Goal: Task Accomplishment & Management: Use online tool/utility

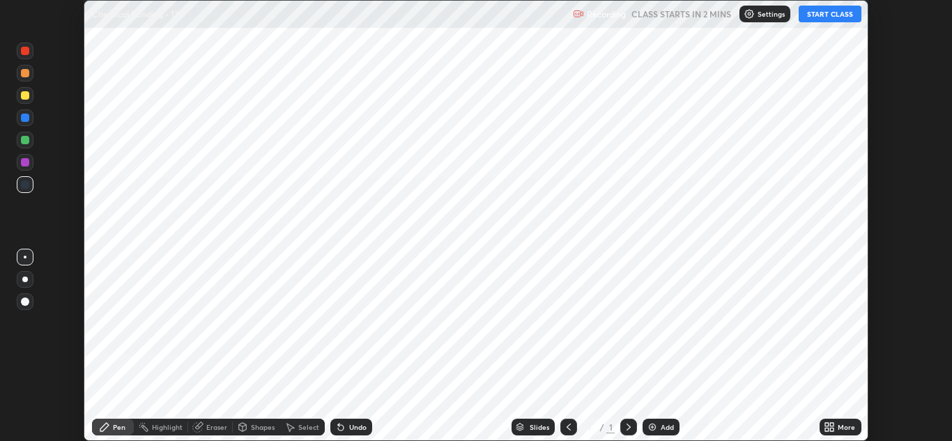
scroll to position [441, 952]
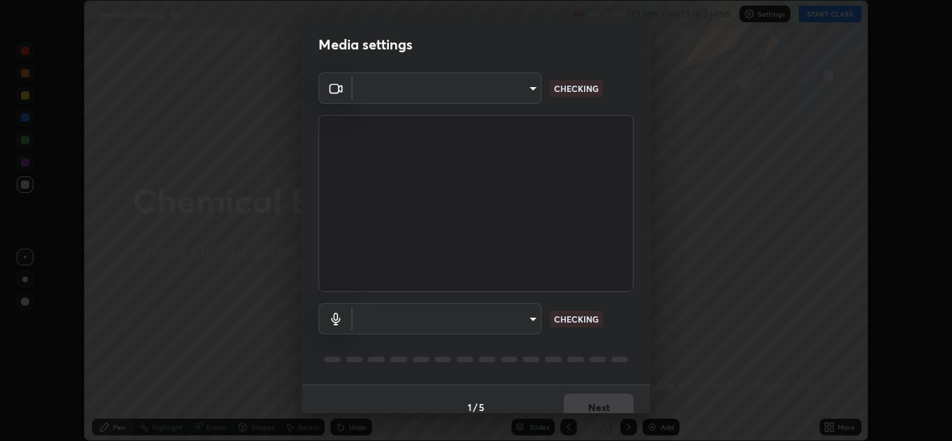
type input "b632b45ffd38abdd59198549972216b0b56846c9a96ca02d214ec0deae62491c"
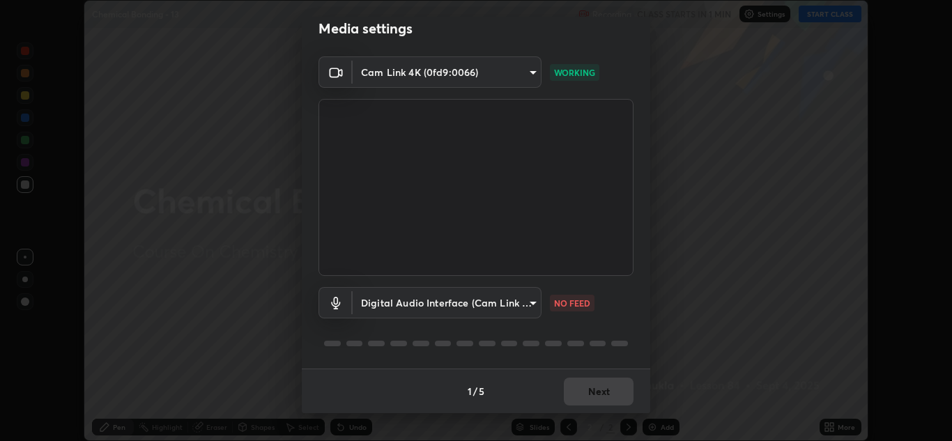
click at [531, 304] on body "Erase all Chemical Bonding - 13 Recording CLASS STARTS IN 1 MIN Settings START …" at bounding box center [476, 220] width 952 height 441
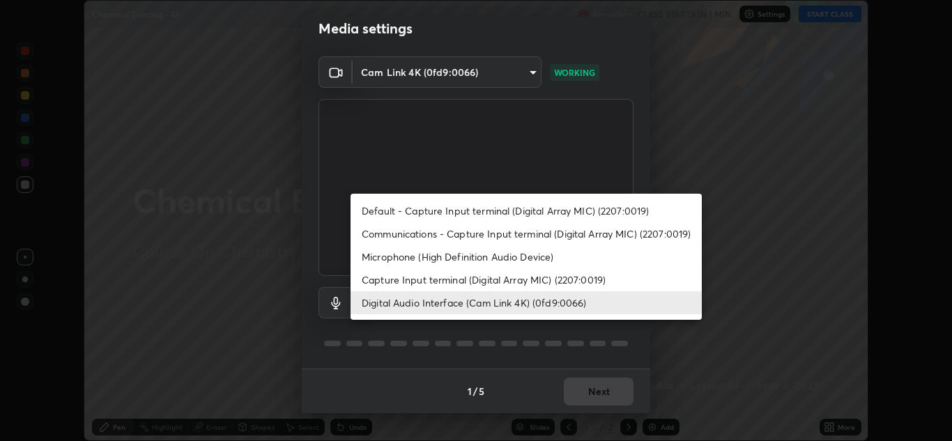
click at [414, 259] on li "Microphone (High Definition Audio Device)" at bounding box center [526, 256] width 351 height 23
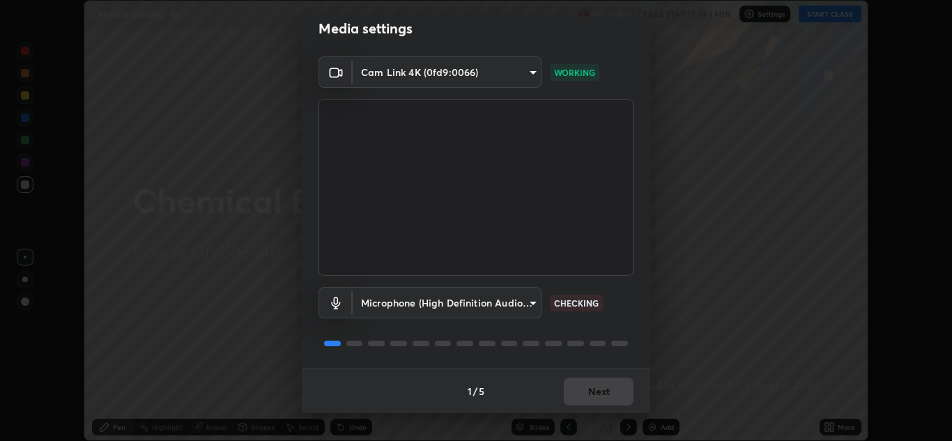
click at [533, 303] on body "Erase all Chemical Bonding - 13 Recording CLASS STARTS IN 1 MIN Settings START …" at bounding box center [476, 220] width 952 height 441
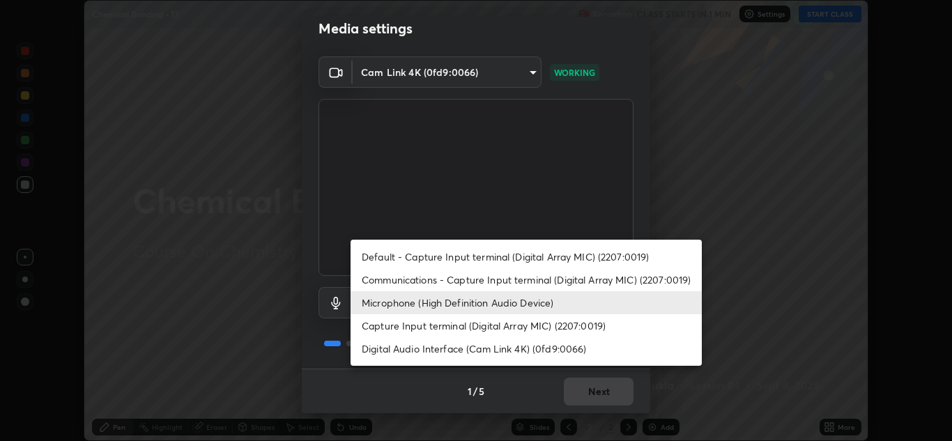
click at [412, 347] on li "Digital Audio Interface (Cam Link 4K) (0fd9:0066)" at bounding box center [526, 348] width 351 height 23
type input "8eef23949d3bcf5a8e29e5a8eec0467d103540f54069910b01a1a3b6507dceb2"
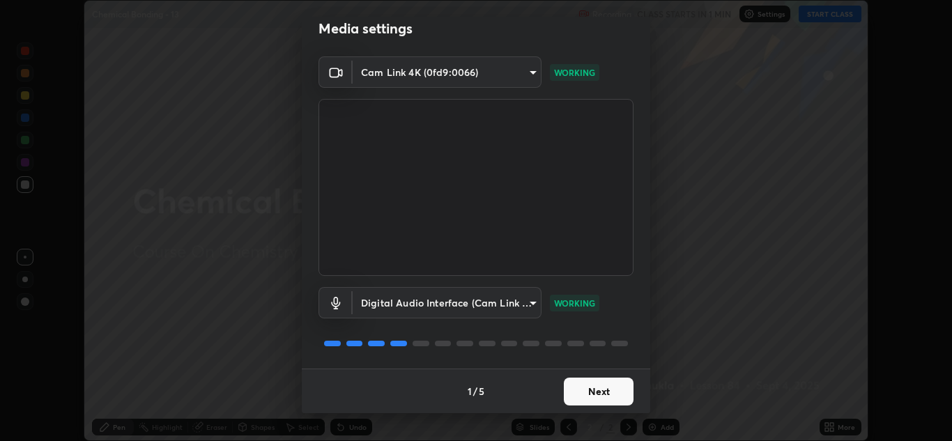
click at [596, 399] on button "Next" at bounding box center [599, 392] width 70 height 28
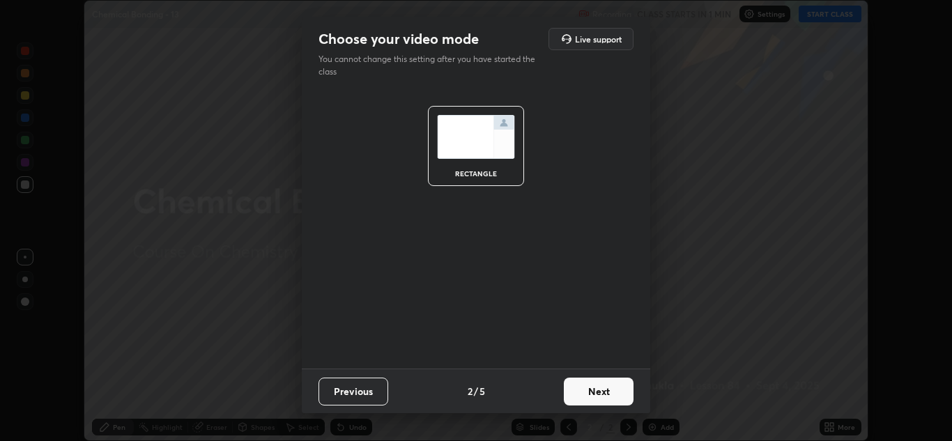
click at [604, 398] on button "Next" at bounding box center [599, 392] width 70 height 28
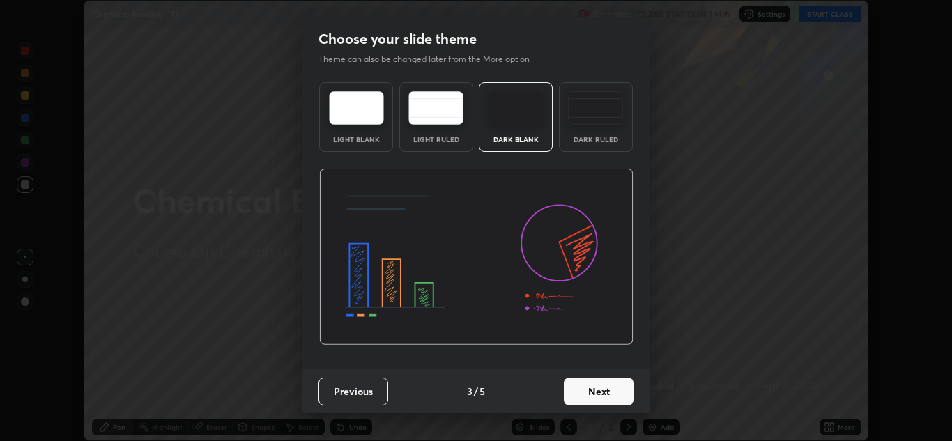
click at [605, 397] on button "Next" at bounding box center [599, 392] width 70 height 28
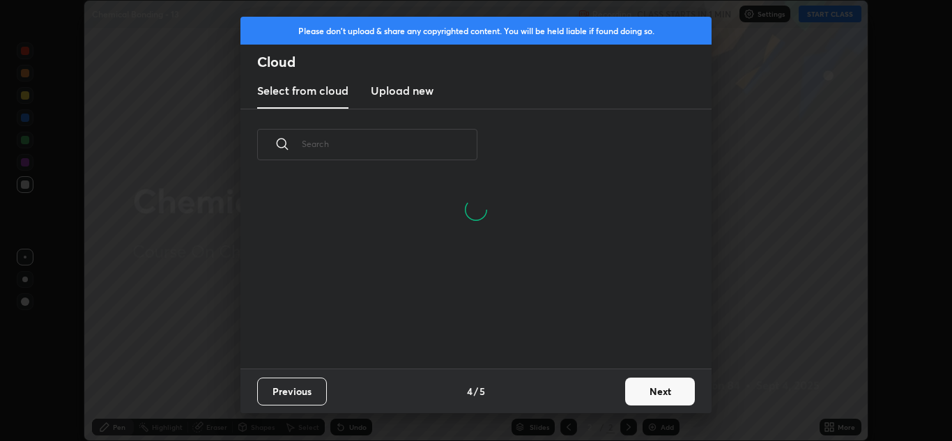
click at [655, 398] on button "Next" at bounding box center [660, 392] width 70 height 28
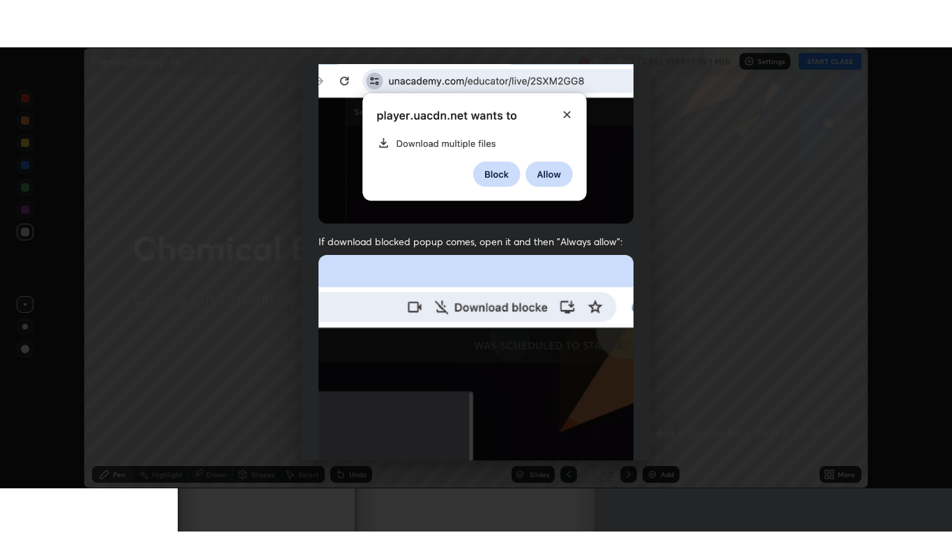
scroll to position [301, 0]
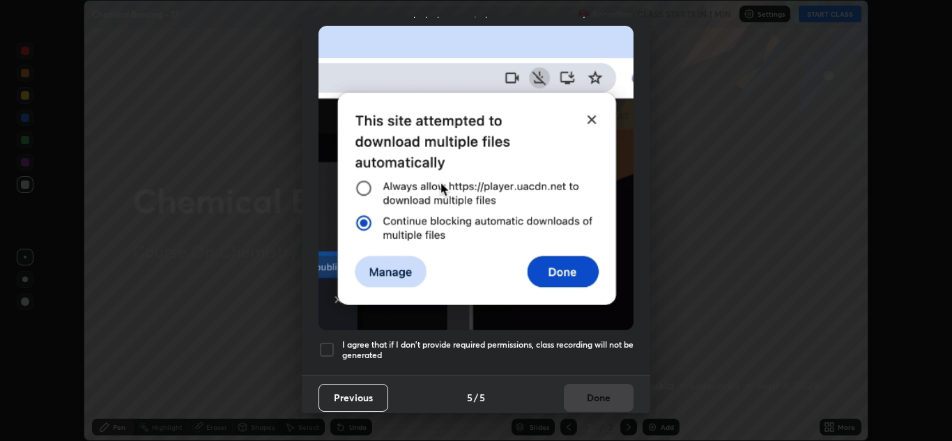
click at [328, 347] on div at bounding box center [327, 350] width 17 height 17
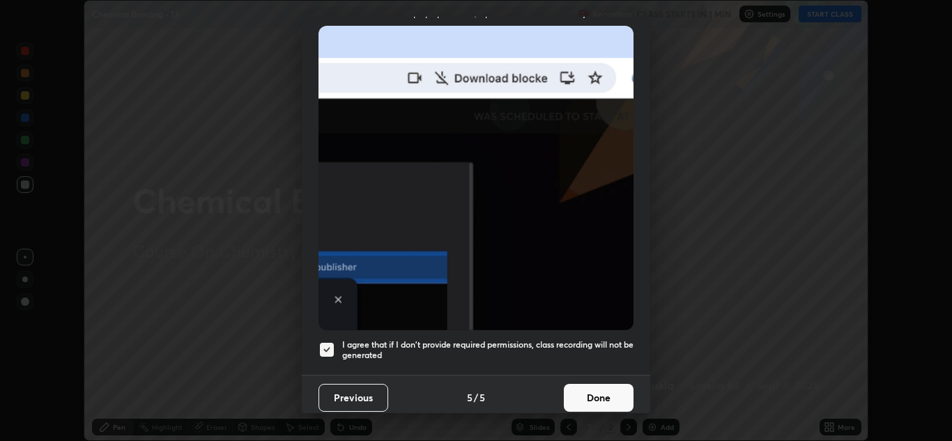
click at [590, 394] on button "Done" at bounding box center [599, 398] width 70 height 28
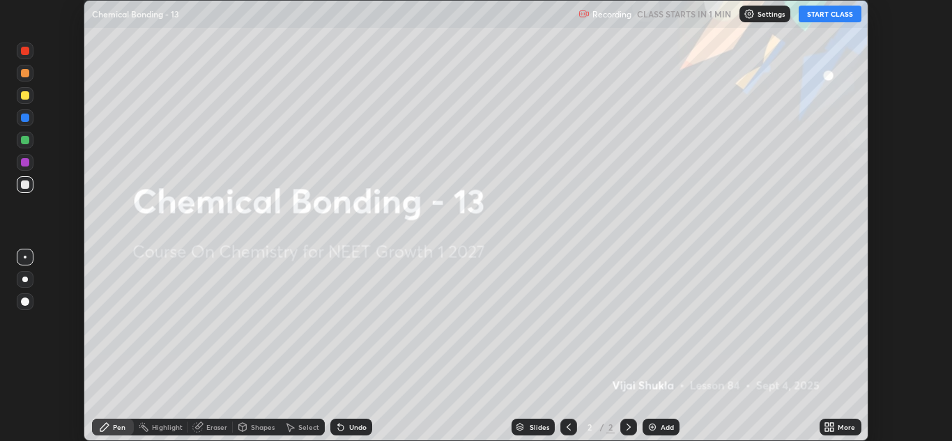
click at [833, 432] on icon at bounding box center [831, 429] width 3 height 3
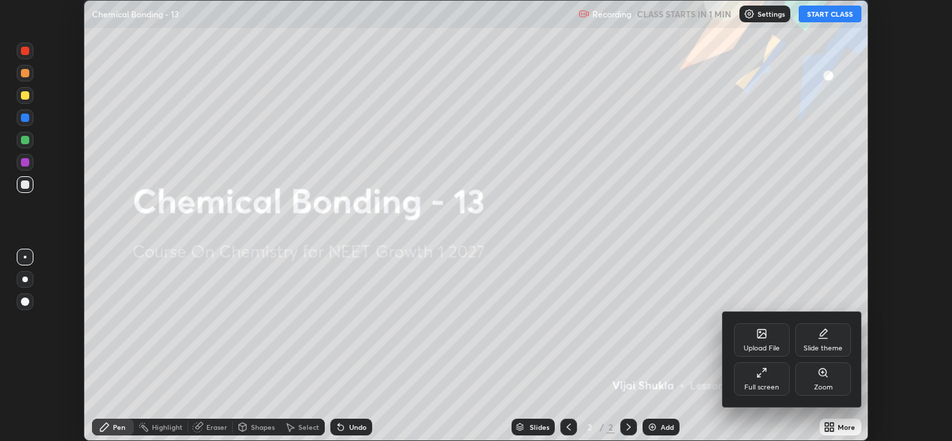
click at [756, 382] on div "Full screen" at bounding box center [762, 379] width 56 height 33
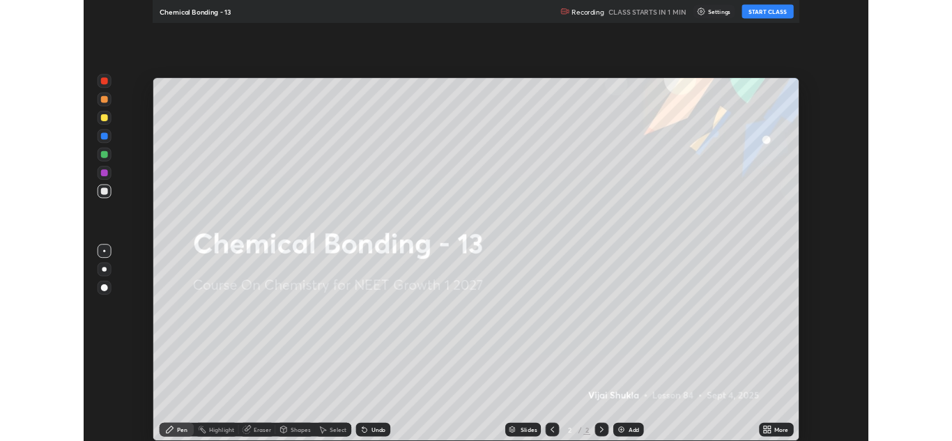
scroll to position [535, 952]
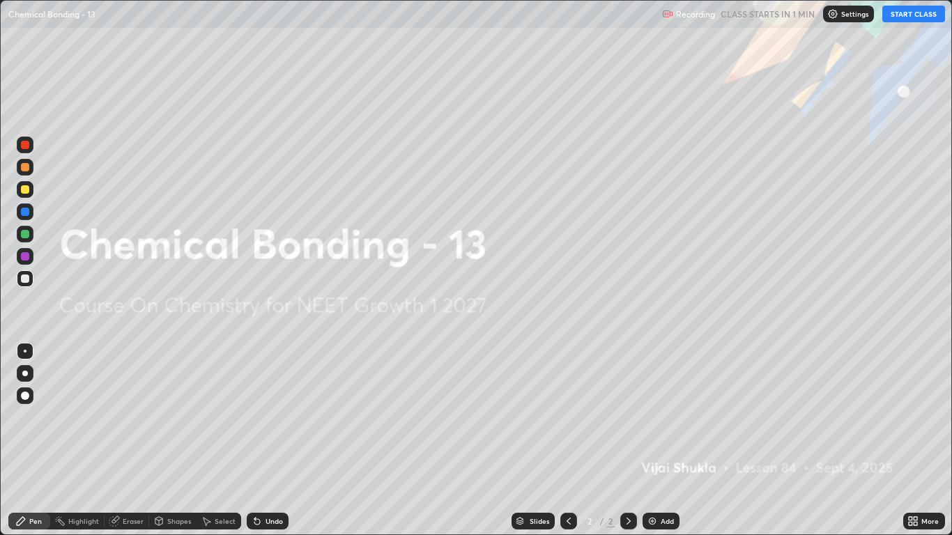
click at [905, 11] on button "START CLASS" at bounding box center [914, 14] width 63 height 17
click at [917, 441] on icon at bounding box center [915, 523] width 3 height 3
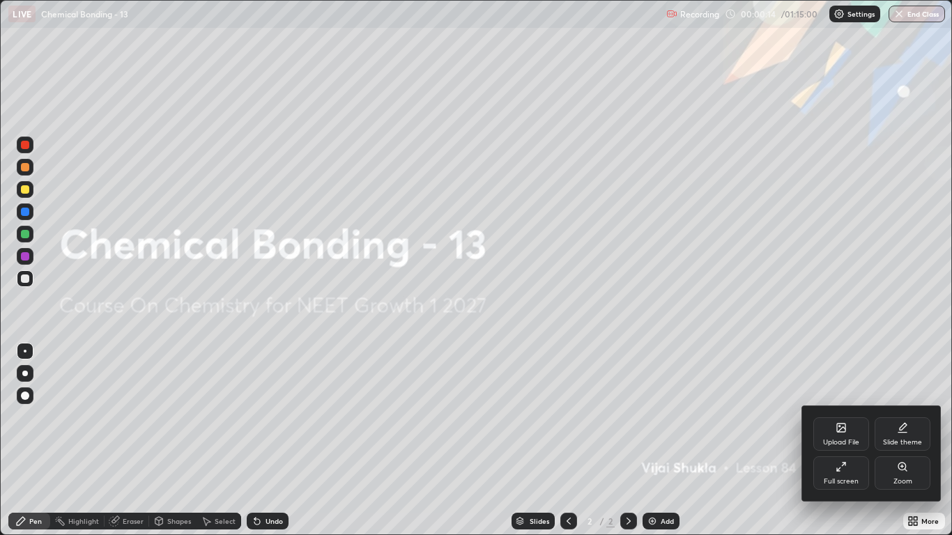
click at [924, 441] on div at bounding box center [476, 267] width 952 height 535
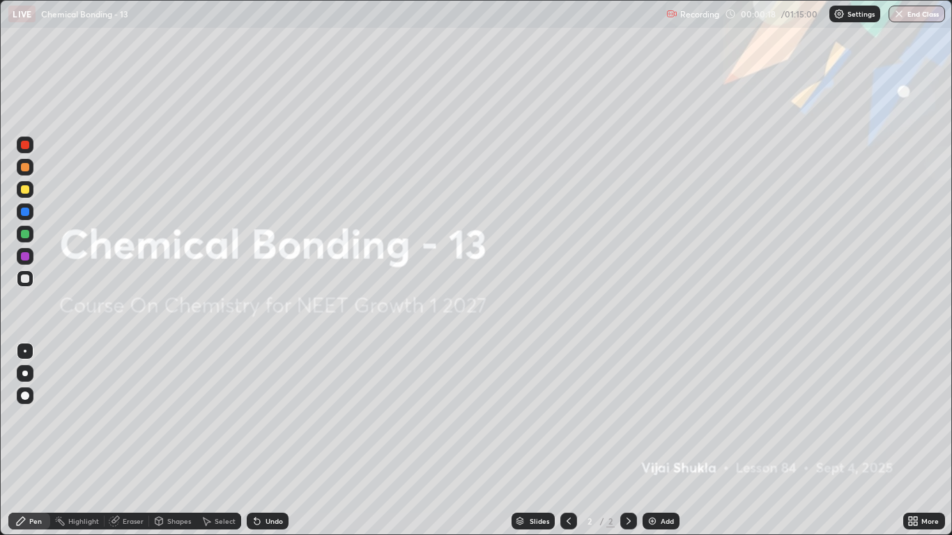
click at [916, 441] on icon at bounding box center [915, 523] width 3 height 3
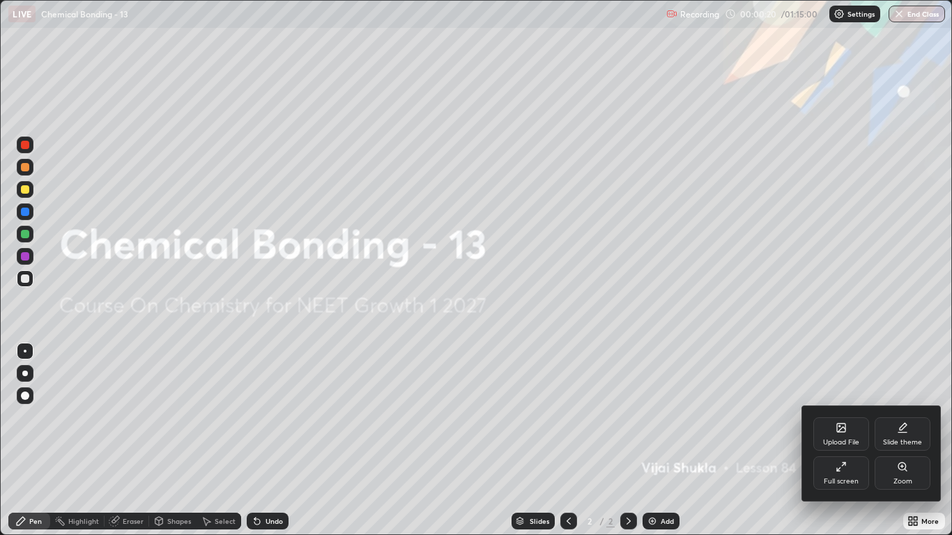
click at [847, 441] on div "Full screen" at bounding box center [842, 473] width 56 height 33
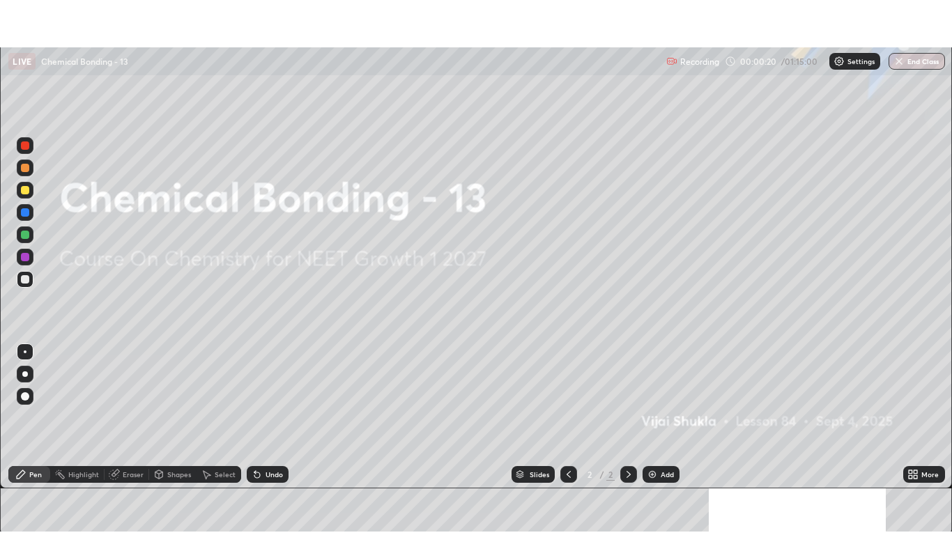
scroll to position [69272, 68761]
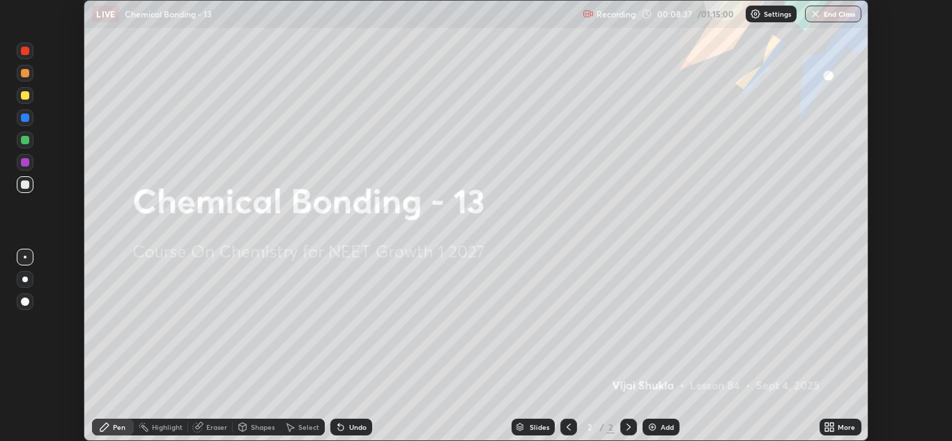
click at [827, 425] on icon at bounding box center [826, 424] width 3 height 3
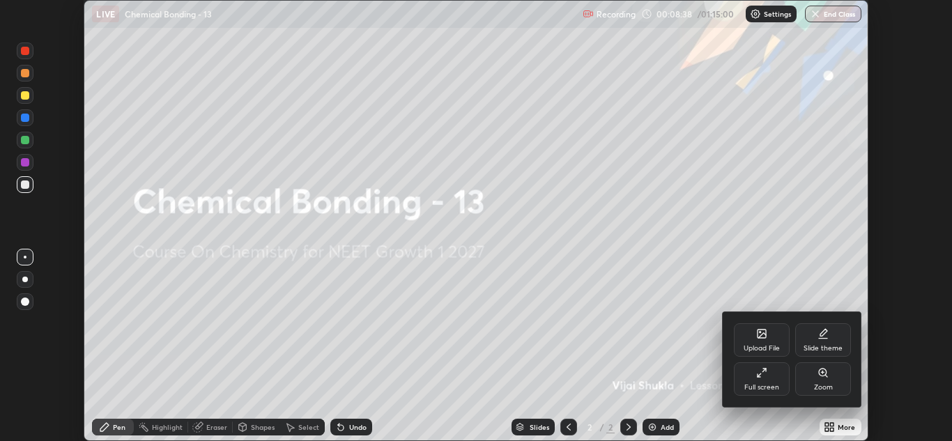
click at [756, 386] on div "Full screen" at bounding box center [762, 387] width 35 height 7
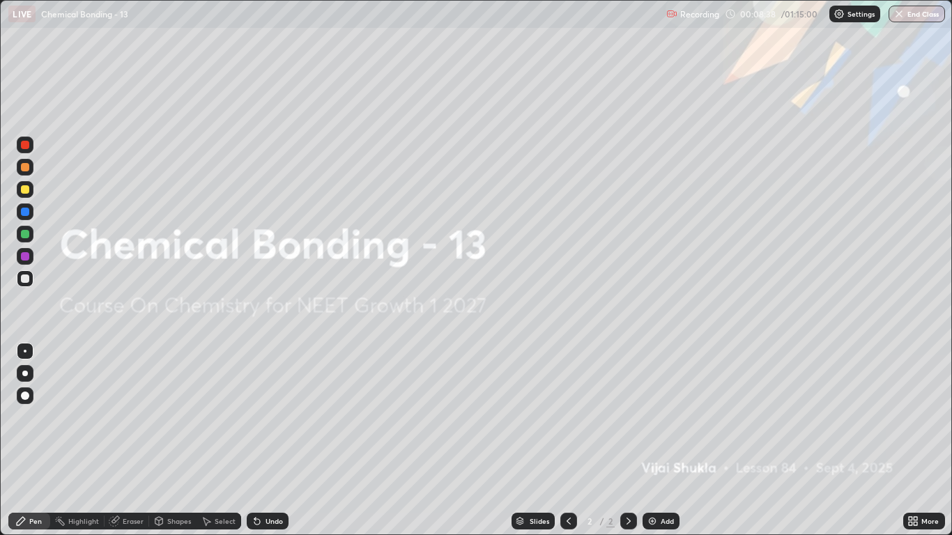
scroll to position [535, 952]
click at [647, 441] on img at bounding box center [652, 521] width 11 height 11
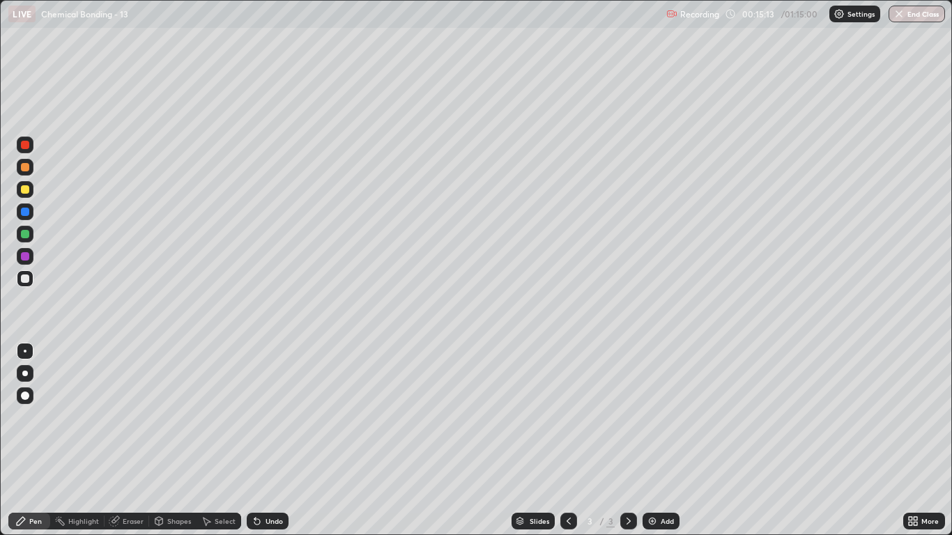
click at [31, 280] on div at bounding box center [25, 278] width 17 height 17
click at [24, 374] on div at bounding box center [25, 374] width 6 height 6
click at [119, 441] on icon at bounding box center [116, 520] width 8 height 7
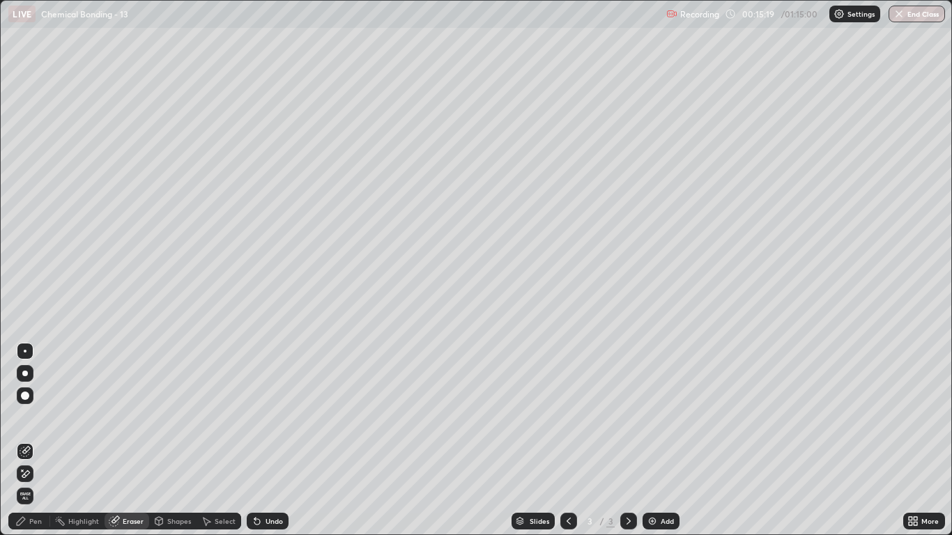
click at [23, 373] on div at bounding box center [25, 374] width 6 height 6
click at [36, 441] on div "Pen" at bounding box center [35, 521] width 13 height 7
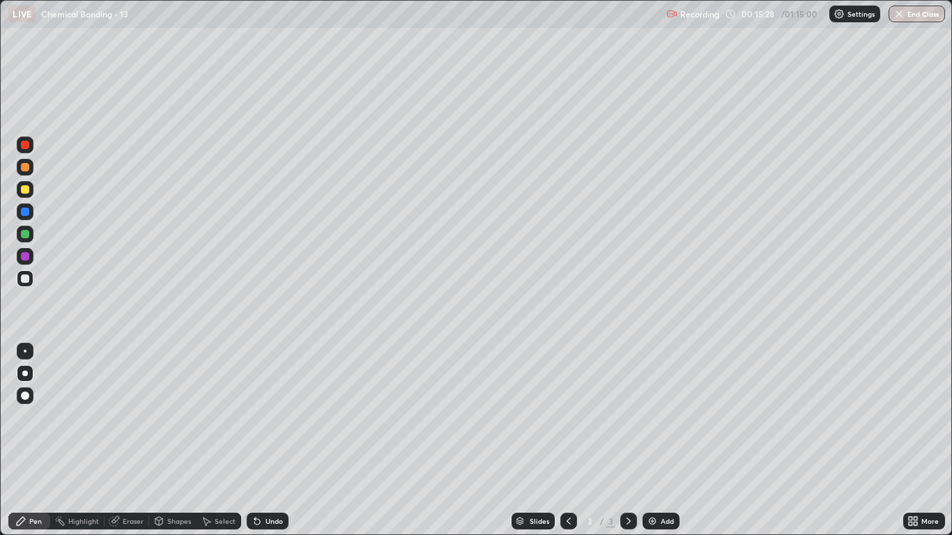
click at [26, 165] on div at bounding box center [25, 167] width 8 height 8
click at [25, 280] on div at bounding box center [25, 279] width 8 height 8
click at [27, 169] on div at bounding box center [25, 167] width 8 height 8
click at [26, 281] on div at bounding box center [25, 279] width 8 height 8
click at [25, 167] on div at bounding box center [25, 167] width 8 height 8
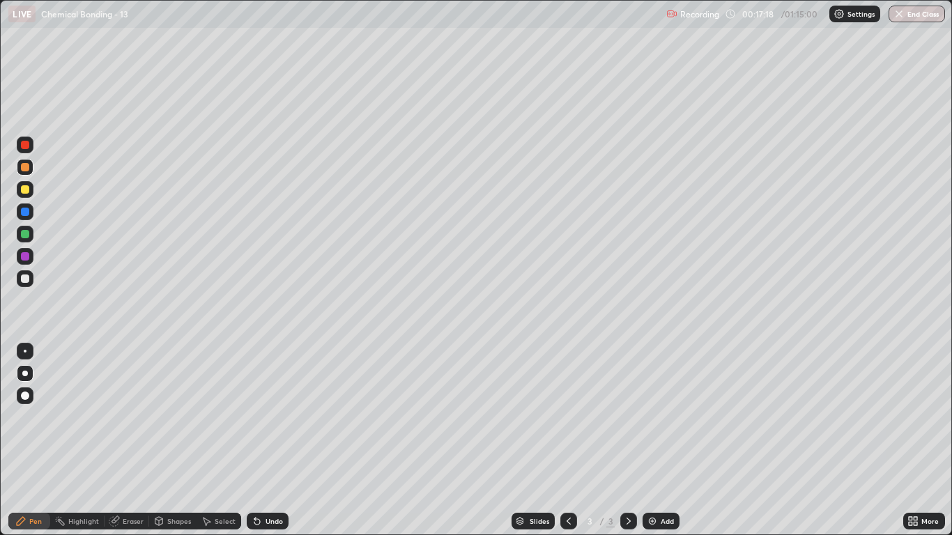
click at [22, 274] on div at bounding box center [25, 278] width 17 height 17
click at [26, 171] on div at bounding box center [25, 167] width 8 height 8
click at [25, 280] on div at bounding box center [25, 279] width 8 height 8
click at [25, 168] on div at bounding box center [25, 167] width 8 height 8
click at [670, 441] on div "Add" at bounding box center [667, 521] width 13 height 7
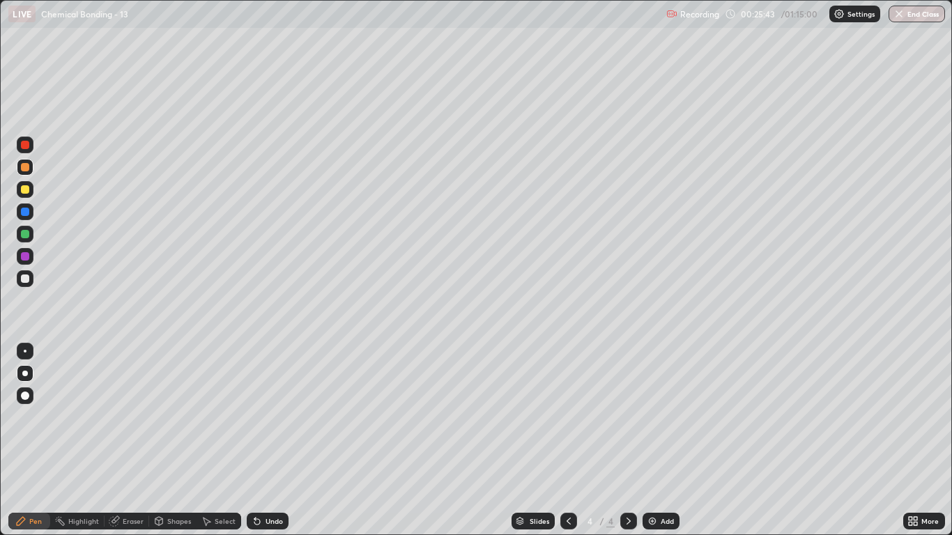
click at [30, 278] on div at bounding box center [25, 278] width 17 height 17
click at [659, 441] on div "Add" at bounding box center [661, 521] width 37 height 17
click at [26, 188] on div at bounding box center [25, 189] width 8 height 8
click at [25, 168] on div at bounding box center [25, 167] width 8 height 8
click at [127, 441] on div "Eraser" at bounding box center [133, 521] width 21 height 7
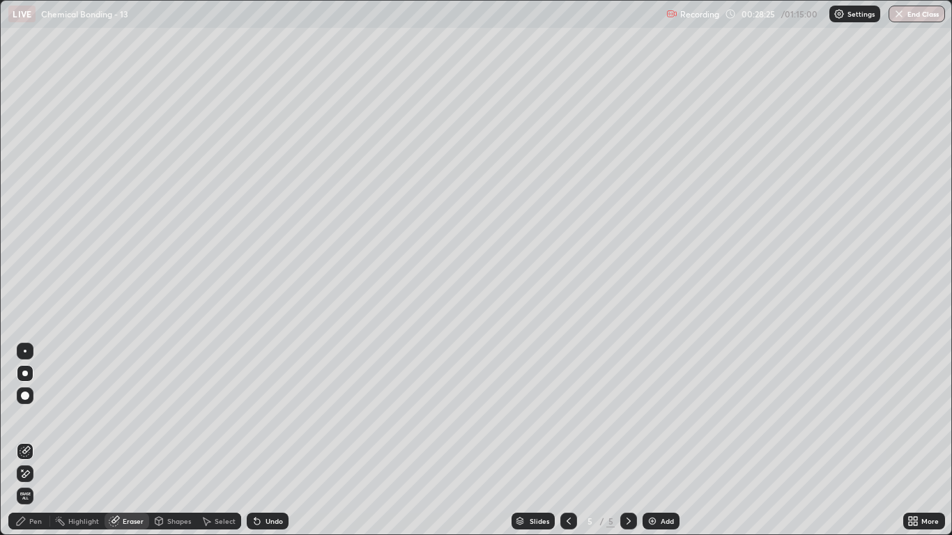
click at [36, 441] on div "Pen" at bounding box center [35, 521] width 13 height 7
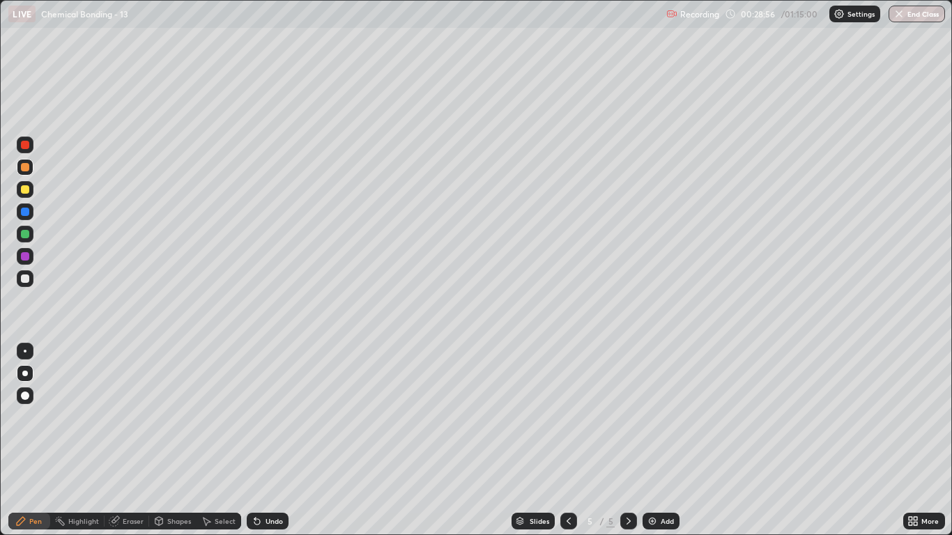
click at [26, 282] on div at bounding box center [25, 279] width 8 height 8
click at [24, 172] on div at bounding box center [25, 167] width 17 height 17
click at [24, 277] on div at bounding box center [25, 279] width 8 height 8
click at [129, 441] on div "Eraser" at bounding box center [133, 521] width 21 height 7
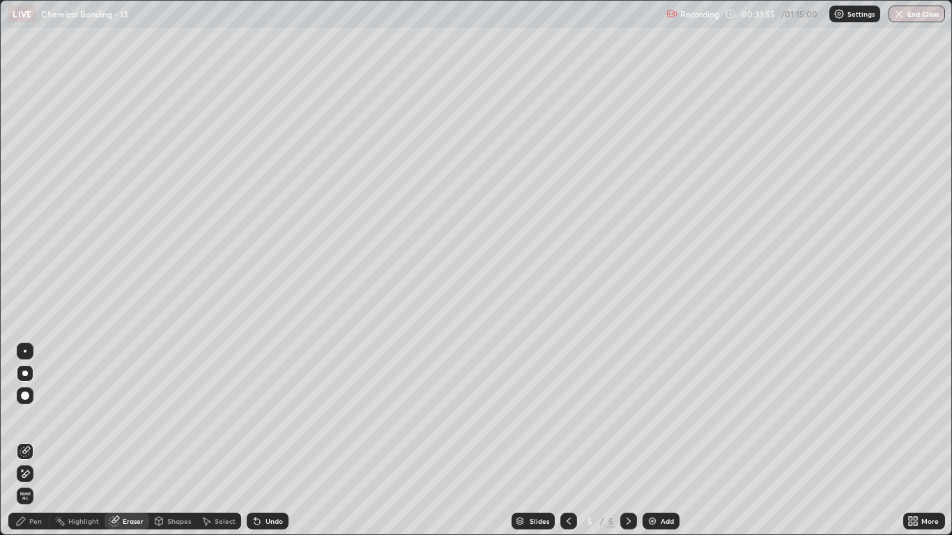
click at [45, 441] on div "Pen" at bounding box center [29, 521] width 42 height 17
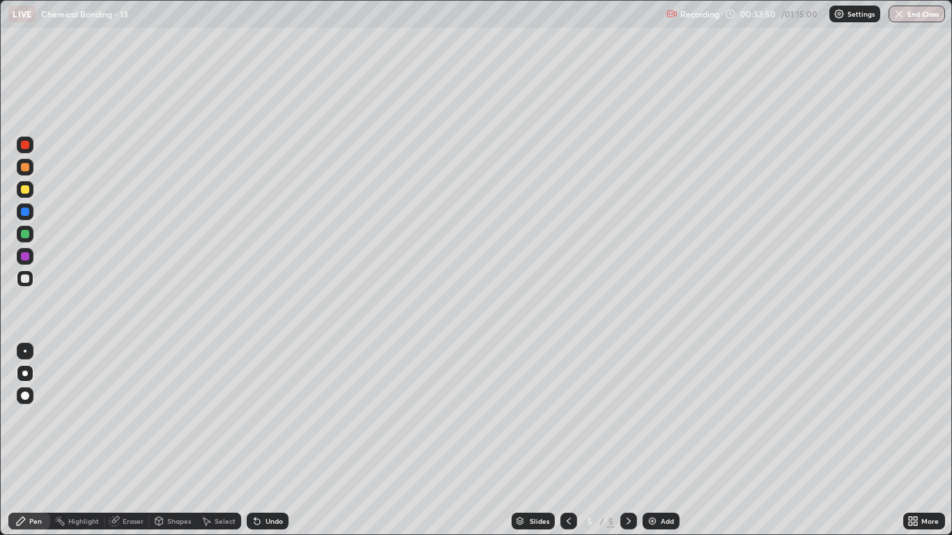
click at [25, 165] on div at bounding box center [25, 167] width 8 height 8
click at [656, 441] on img at bounding box center [652, 521] width 11 height 11
click at [25, 192] on div at bounding box center [25, 189] width 8 height 8
click at [650, 441] on img at bounding box center [652, 521] width 11 height 11
click at [127, 441] on div "Eraser" at bounding box center [127, 521] width 45 height 17
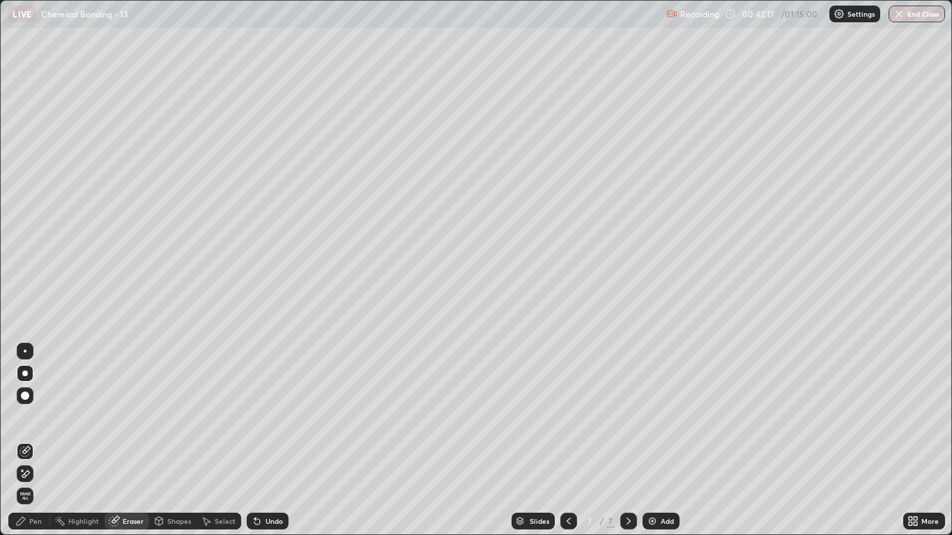
click at [36, 441] on div "Pen" at bounding box center [29, 521] width 42 height 17
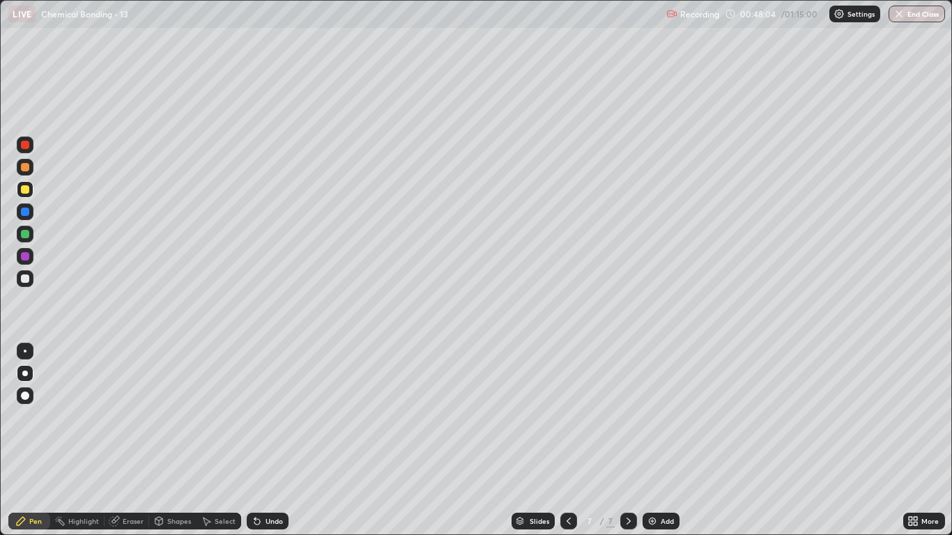
click at [661, 441] on div "Add" at bounding box center [667, 521] width 13 height 7
click at [26, 172] on div at bounding box center [25, 167] width 17 height 17
click at [29, 276] on div at bounding box center [25, 278] width 17 height 17
click at [31, 280] on div at bounding box center [25, 278] width 17 height 17
click at [26, 190] on div at bounding box center [25, 189] width 8 height 8
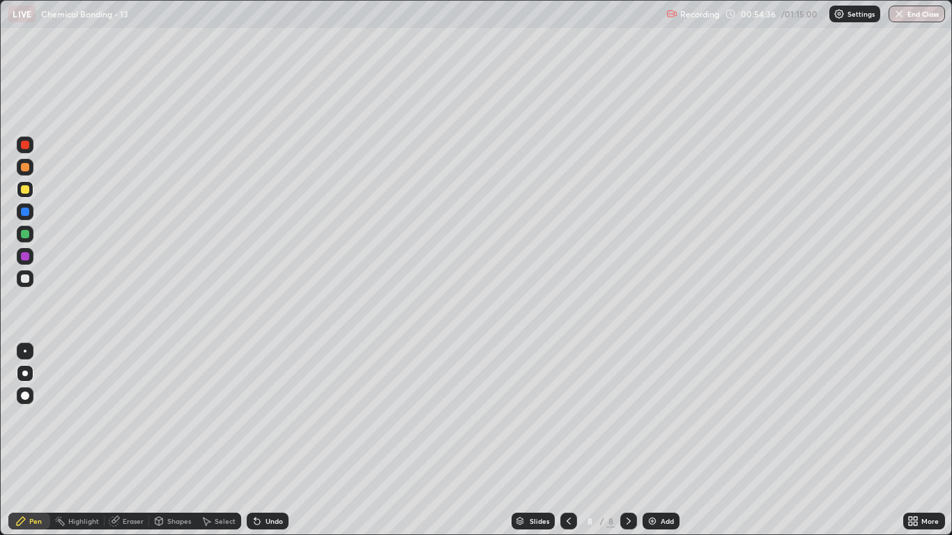
click at [29, 280] on div at bounding box center [25, 279] width 8 height 8
click at [650, 441] on img at bounding box center [652, 521] width 11 height 11
click at [22, 279] on div at bounding box center [25, 279] width 8 height 8
click at [33, 168] on div at bounding box center [25, 167] width 17 height 17
click at [27, 281] on div at bounding box center [25, 279] width 8 height 8
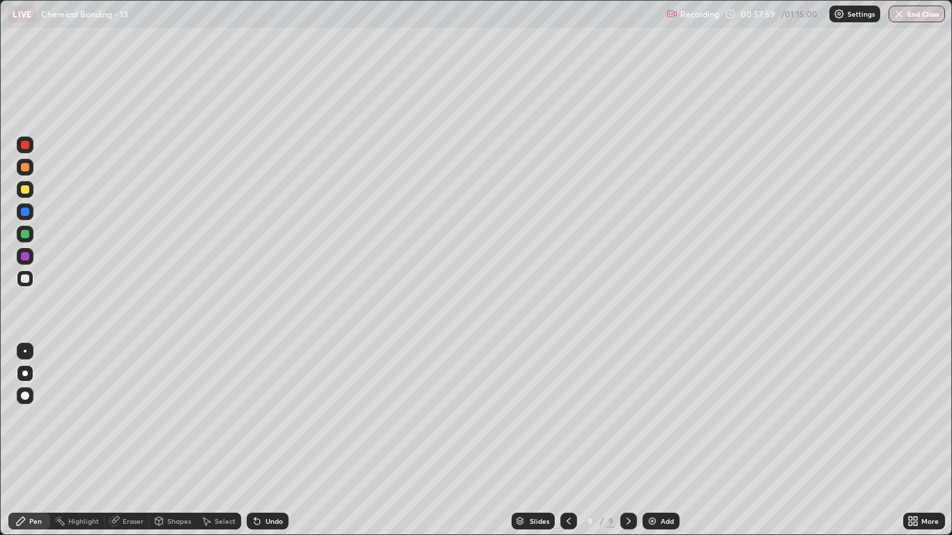
click at [26, 192] on div at bounding box center [25, 189] width 8 height 8
click at [23, 283] on div at bounding box center [25, 278] width 17 height 17
click at [125, 441] on div "Eraser" at bounding box center [133, 521] width 21 height 7
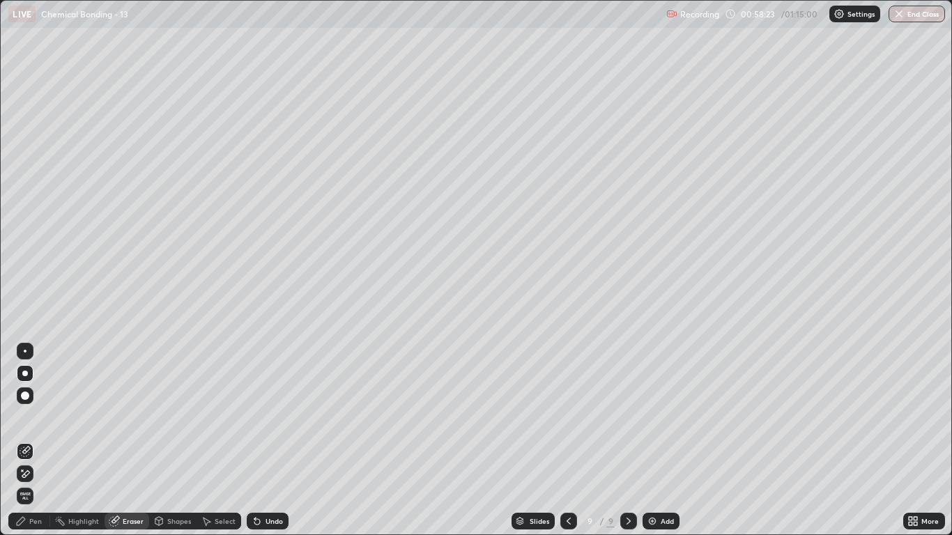
click at [37, 441] on div "Pen" at bounding box center [29, 521] width 42 height 17
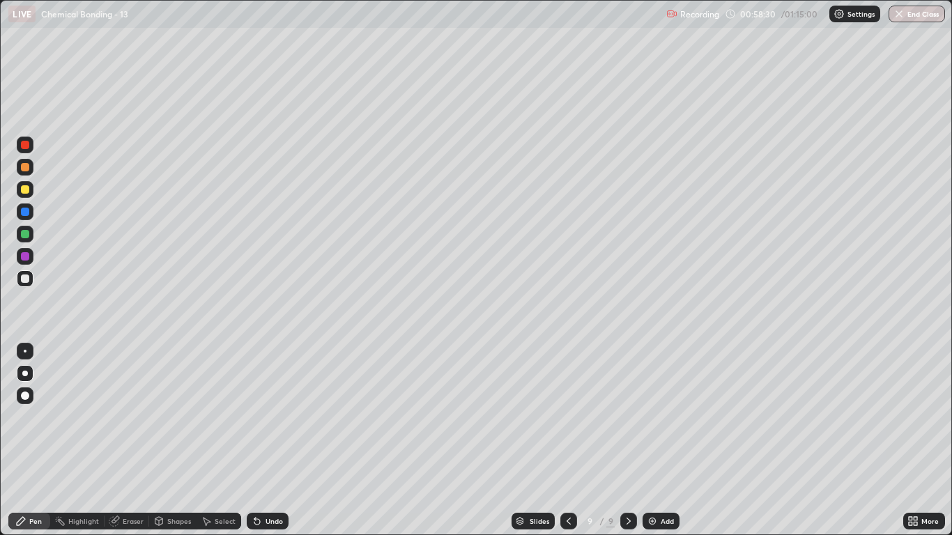
click at [26, 195] on div at bounding box center [25, 189] width 17 height 17
click at [29, 278] on div at bounding box center [25, 279] width 8 height 8
click at [652, 441] on img at bounding box center [652, 521] width 11 height 11
click at [32, 174] on div at bounding box center [25, 167] width 17 height 22
click at [656, 441] on div "Add" at bounding box center [661, 521] width 37 height 17
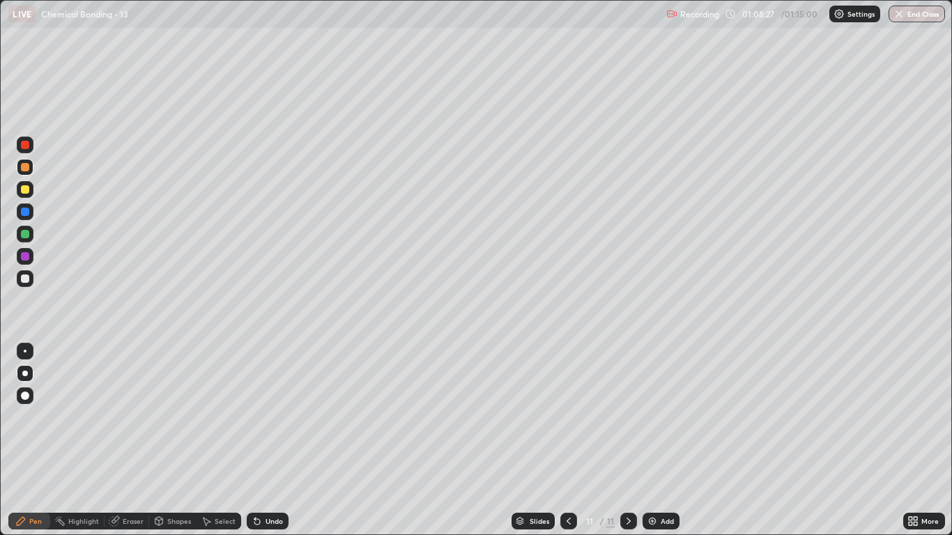
click at [28, 282] on div at bounding box center [25, 279] width 8 height 8
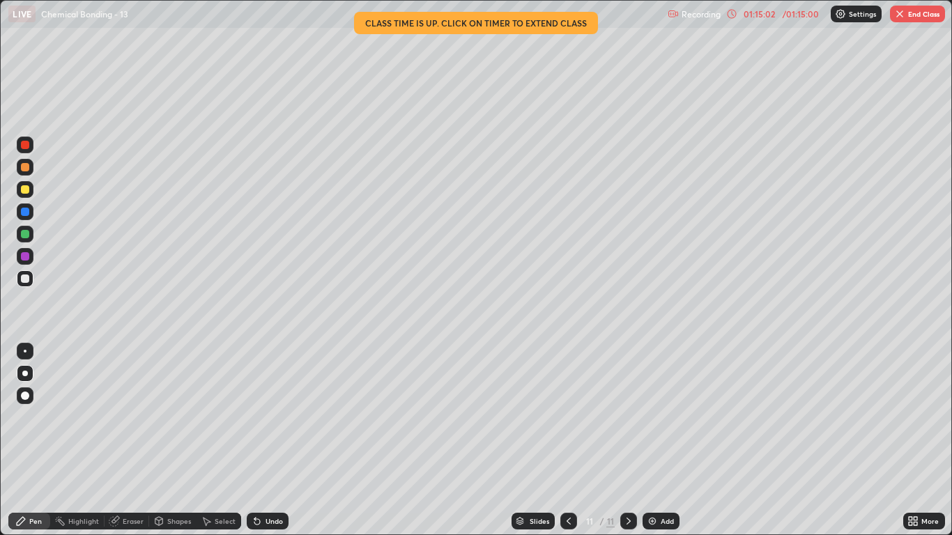
click at [922, 15] on button "End Class" at bounding box center [917, 14] width 55 height 17
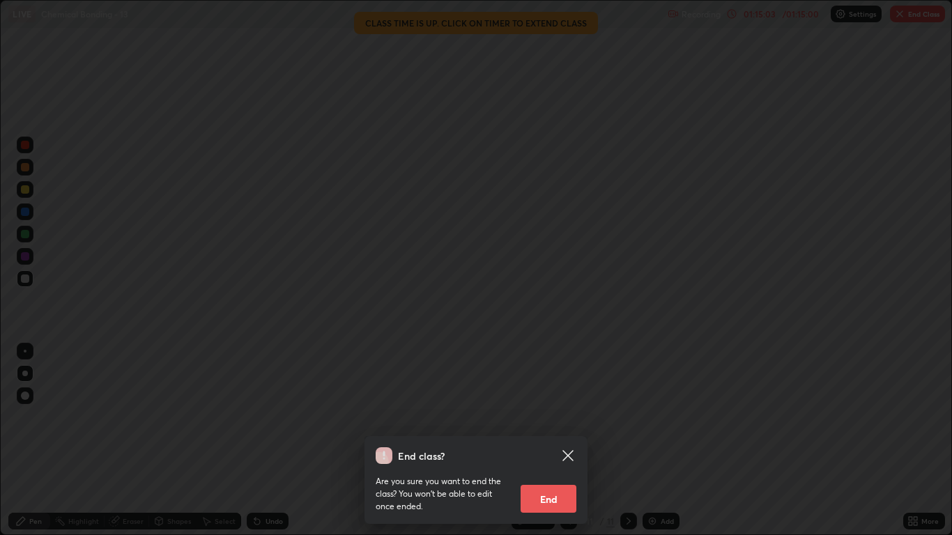
click at [554, 441] on button "End" at bounding box center [549, 499] width 56 height 28
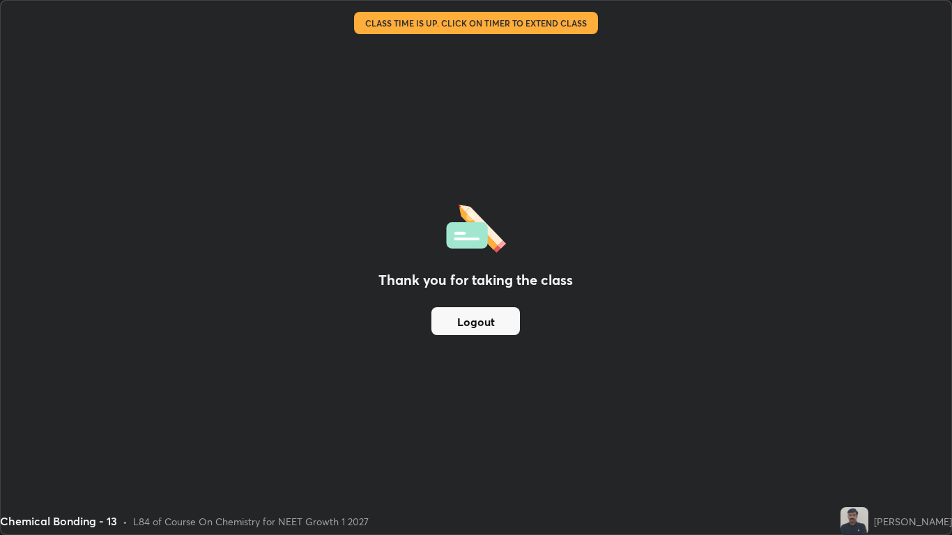
click at [481, 323] on button "Logout" at bounding box center [476, 321] width 89 height 28
click at [490, 323] on button "Logout" at bounding box center [476, 321] width 89 height 28
click at [487, 319] on button "Logout" at bounding box center [476, 321] width 89 height 28
click at [481, 314] on button "Logout" at bounding box center [476, 321] width 89 height 28
click at [473, 310] on button "Logout" at bounding box center [476, 321] width 89 height 28
